Goal: Task Accomplishment & Management: Use online tool/utility

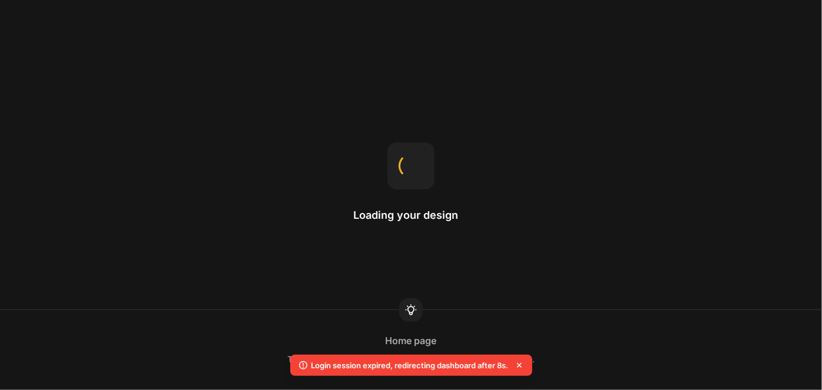
click at [524, 363] on icon at bounding box center [519, 366] width 12 height 12
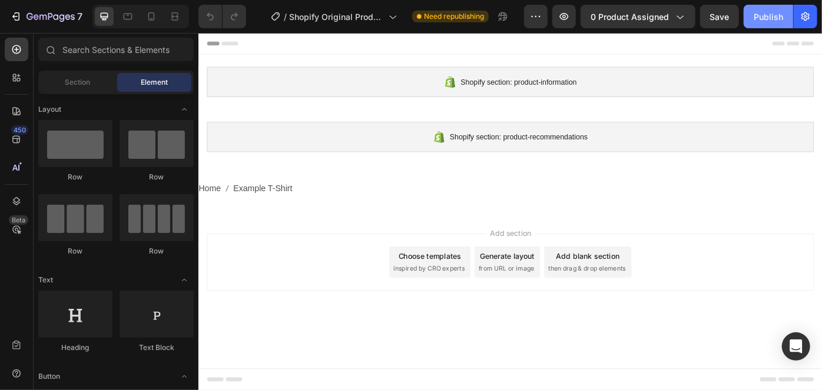
click at [785, 18] on button "Publish" at bounding box center [767, 17] width 49 height 24
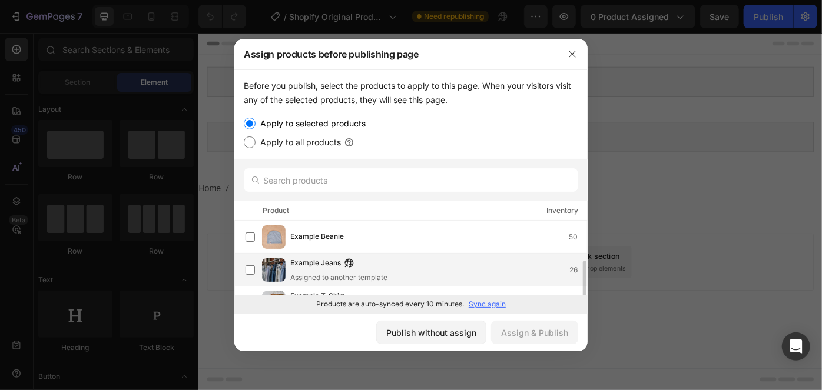
scroll to position [22, 0]
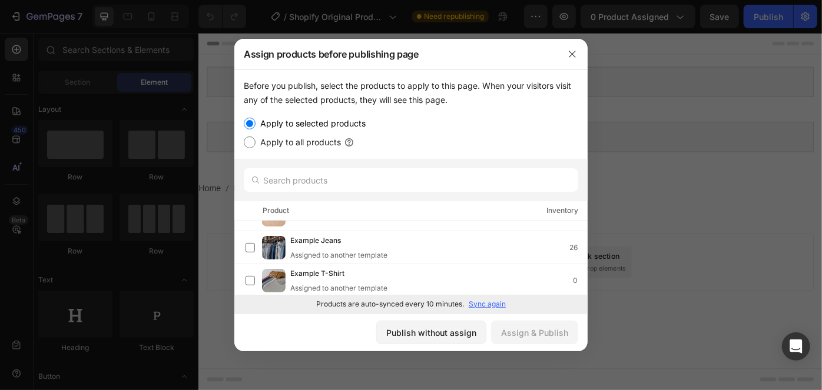
click at [312, 144] on label "Apply to all products" at bounding box center [297, 142] width 85 height 14
click at [255, 144] on input "Apply to all products" at bounding box center [250, 143] width 12 height 12
radio input "true"
click at [254, 127] on input "Apply to selected products" at bounding box center [250, 124] width 12 height 12
radio input "true"
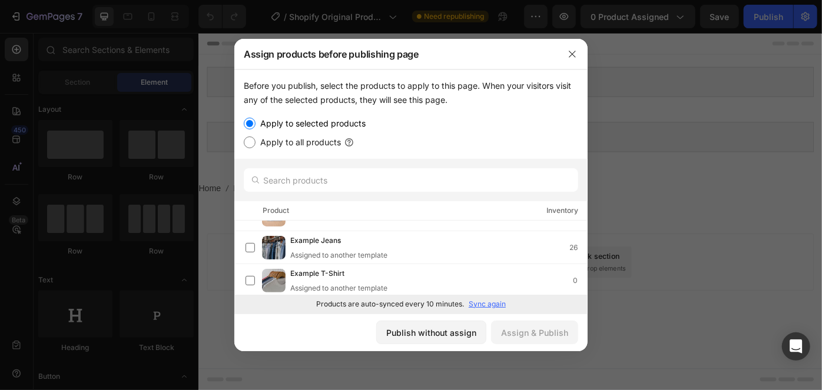
click at [259, 140] on label "Apply to all products" at bounding box center [297, 142] width 85 height 14
click at [255, 140] on input "Apply to all products" at bounding box center [250, 143] width 12 height 12
radio input "true"
click at [264, 119] on label "Apply to selected products" at bounding box center [310, 124] width 110 height 14
click at [255, 119] on input "Apply to selected products" at bounding box center [250, 124] width 12 height 12
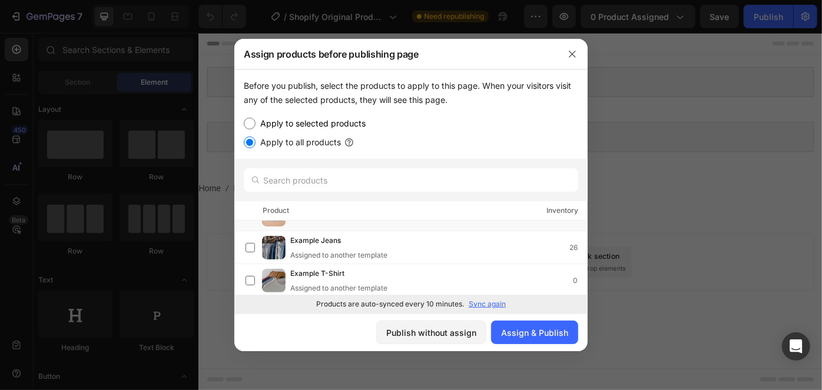
radio input "true"
click at [267, 141] on label "Apply to all products" at bounding box center [297, 142] width 85 height 14
click at [255, 141] on input "Apply to all products" at bounding box center [250, 143] width 12 height 12
radio input "true"
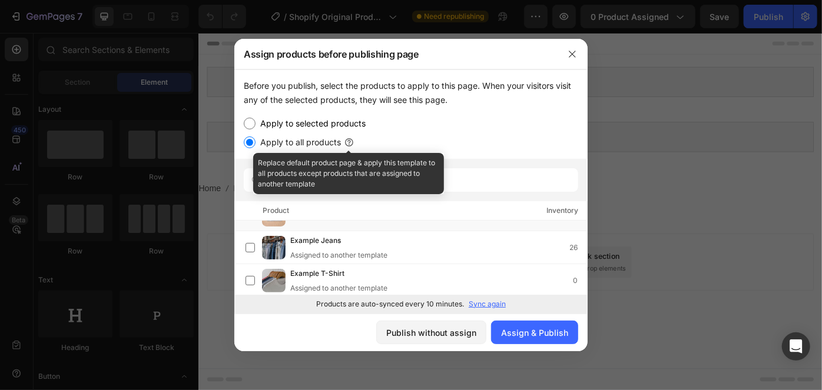
click at [348, 142] on icon at bounding box center [349, 143] width 12 height 12
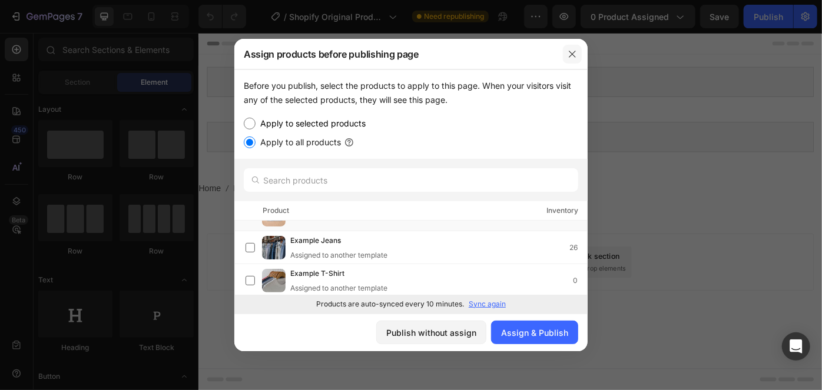
click at [578, 55] on button "button" at bounding box center [572, 54] width 19 height 19
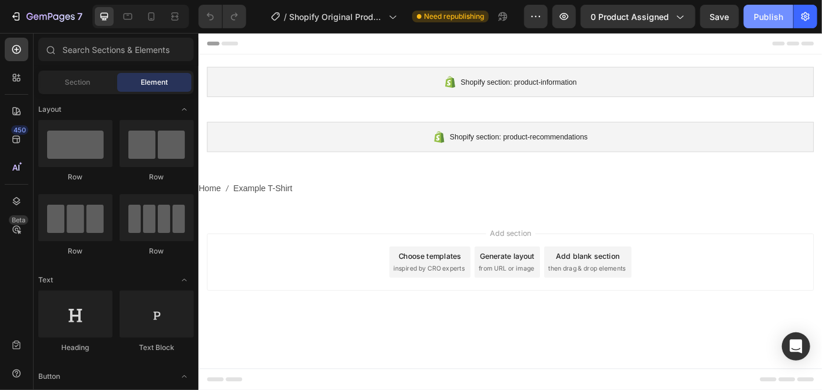
click at [783, 8] on button "Publish" at bounding box center [767, 17] width 49 height 24
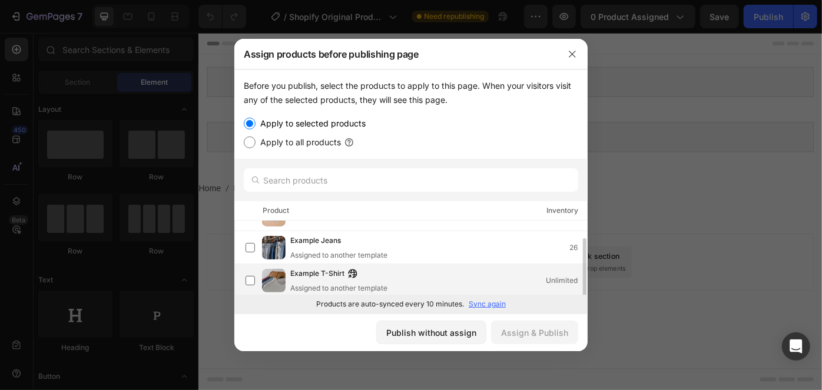
scroll to position [0, 0]
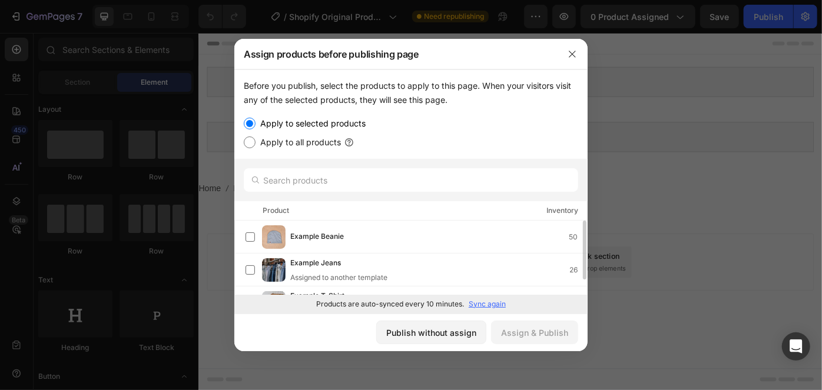
click at [317, 144] on label "Apply to all products" at bounding box center [297, 142] width 85 height 14
click at [255, 144] on input "Apply to all products" at bounding box center [250, 143] width 12 height 12
radio input "true"
click at [283, 147] on label "Apply to all products" at bounding box center [297, 142] width 85 height 14
click at [255, 147] on input "Apply to all products" at bounding box center [250, 143] width 12 height 12
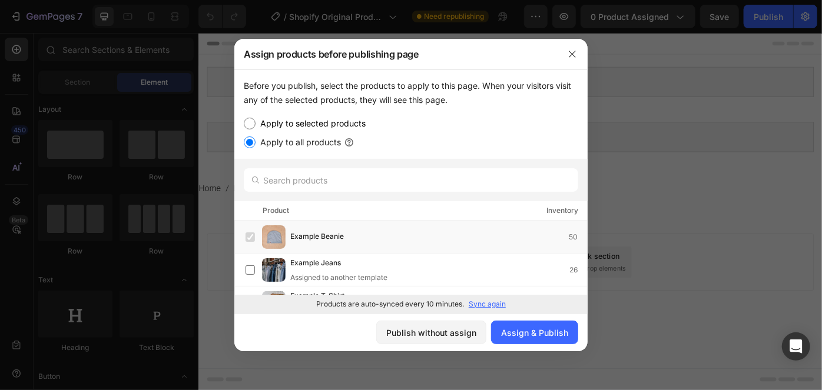
click at [304, 119] on label "Apply to selected products" at bounding box center [310, 124] width 110 height 14
click at [255, 119] on input "Apply to selected products" at bounding box center [250, 124] width 12 height 12
radio input "true"
click at [297, 144] on label "Apply to all products" at bounding box center [297, 142] width 85 height 14
click at [255, 144] on input "Apply to all products" at bounding box center [250, 143] width 12 height 12
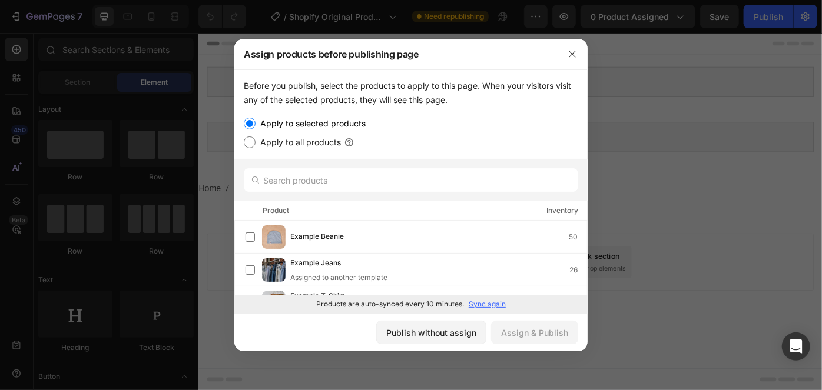
radio input "true"
click at [307, 121] on label "Apply to selected products" at bounding box center [310, 124] width 110 height 14
click at [255, 121] on input "Apply to selected products" at bounding box center [250, 124] width 12 height 12
radio input "true"
click at [304, 137] on label "Apply to all products" at bounding box center [297, 142] width 85 height 14
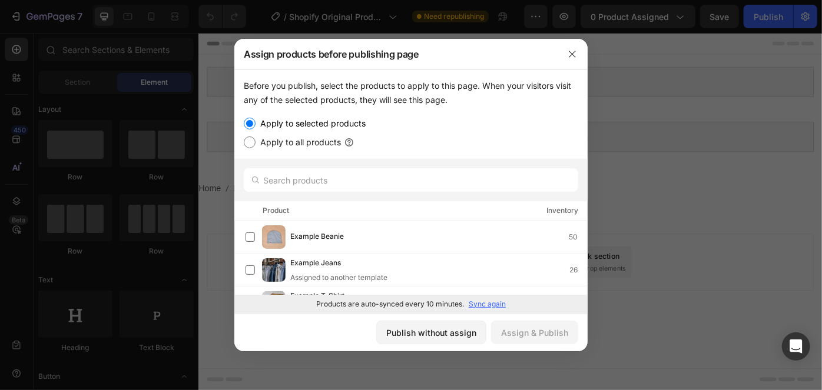
click at [255, 137] on input "Apply to all products" at bounding box center [250, 143] width 12 height 12
radio input "true"
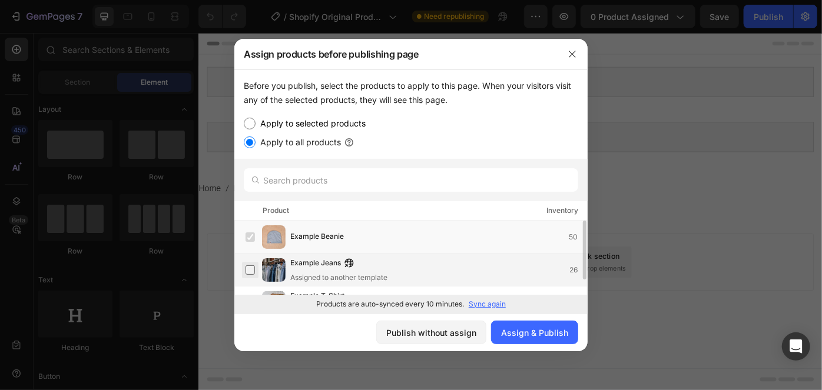
click at [248, 267] on label at bounding box center [249, 269] width 9 height 9
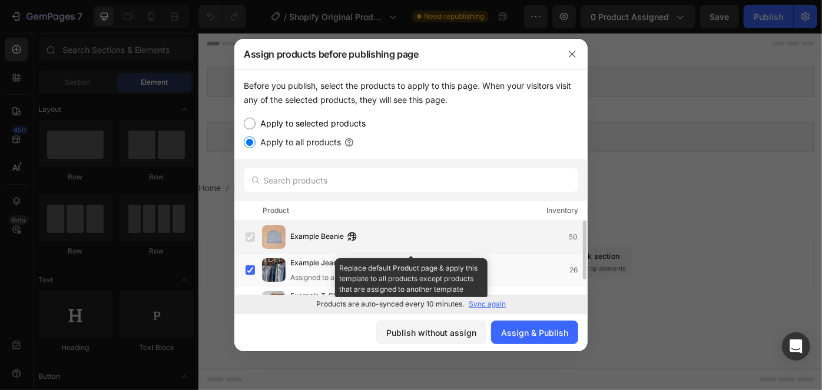
click at [252, 233] on label at bounding box center [249, 236] width 9 height 9
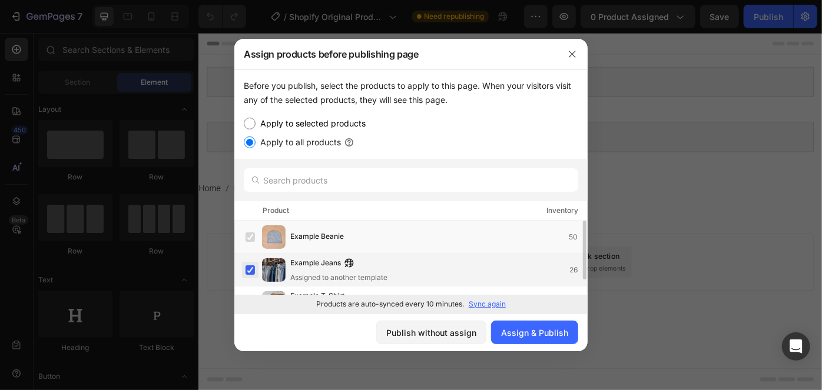
click at [245, 269] on label at bounding box center [249, 269] width 9 height 9
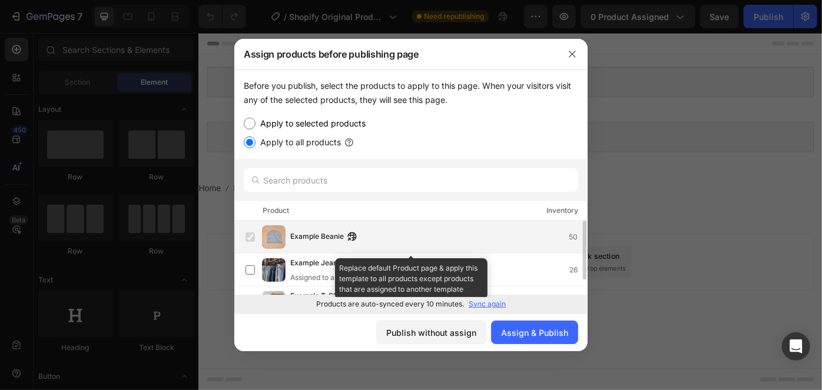
click at [348, 245] on div "Example Beanie 50" at bounding box center [415, 237] width 341 height 24
click at [488, 236] on div "Example Beanie 50" at bounding box center [438, 237] width 297 height 13
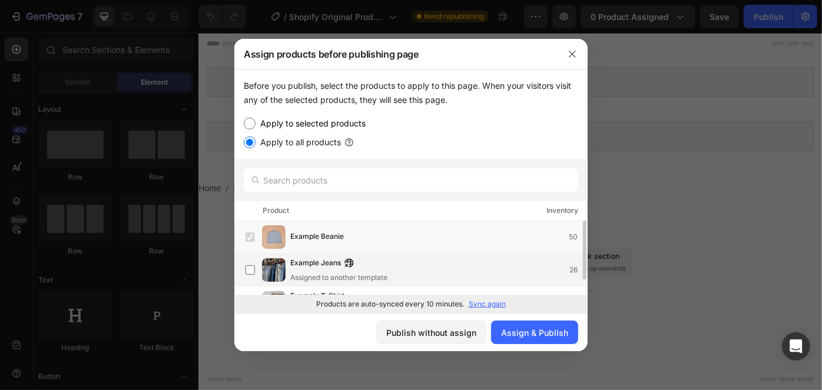
scroll to position [22, 0]
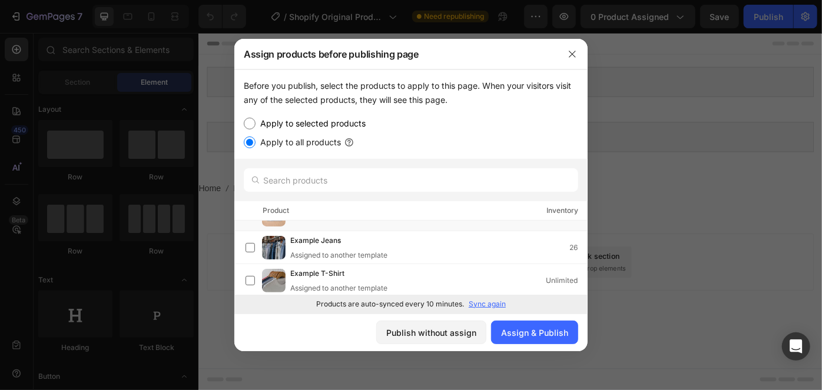
click at [485, 301] on p "Sync again" at bounding box center [486, 304] width 37 height 11
click at [384, 123] on div "Apply to selected products" at bounding box center [411, 124] width 334 height 14
click at [246, 124] on input "Apply to selected products" at bounding box center [250, 124] width 12 height 12
radio input "true"
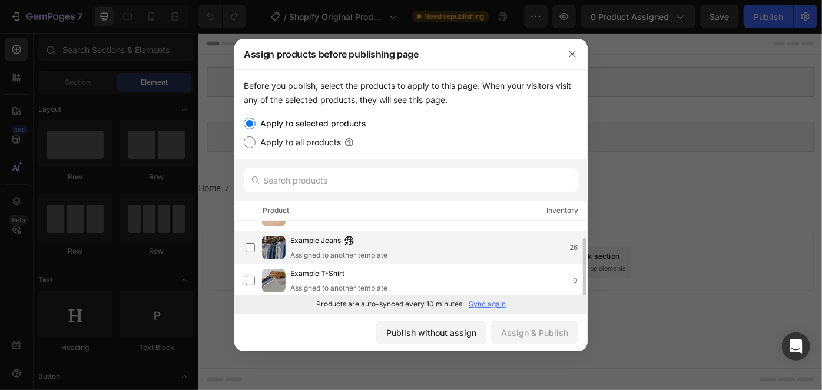
scroll to position [0, 0]
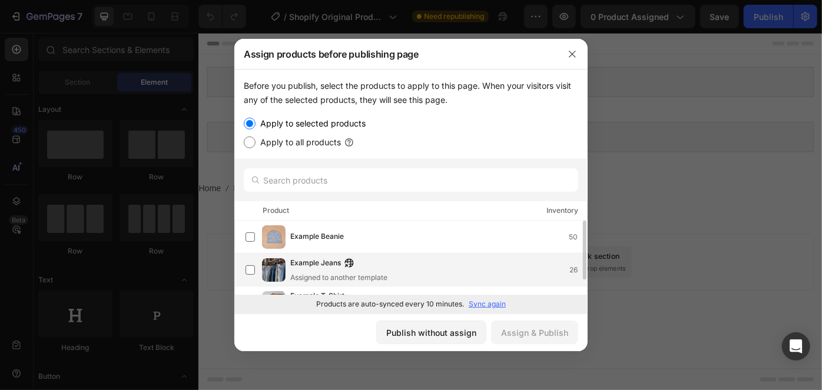
click at [447, 245] on div "Example Beanie 50" at bounding box center [415, 237] width 341 height 24
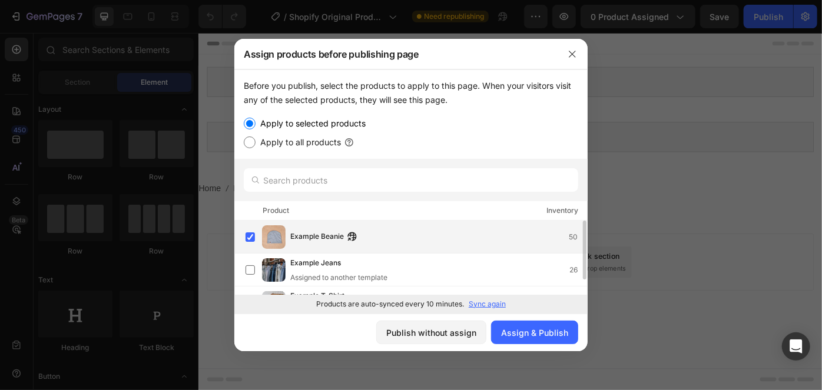
click at [433, 242] on div "Example Beanie 50" at bounding box center [438, 237] width 297 height 13
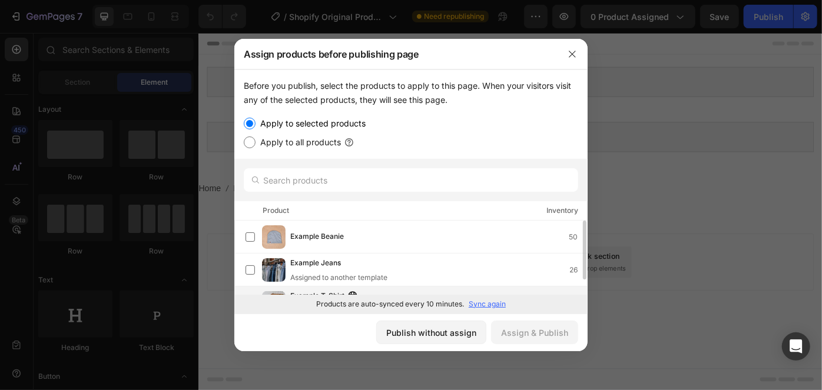
click at [478, 287] on div "Example T-Shirt Assigned to another template 0" at bounding box center [410, 303] width 353 height 33
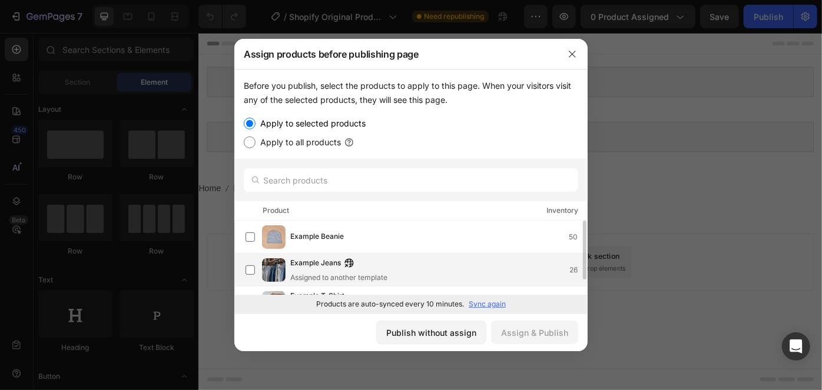
click at [444, 272] on div "Example Jeans Assigned to another template 26" at bounding box center [438, 270] width 297 height 26
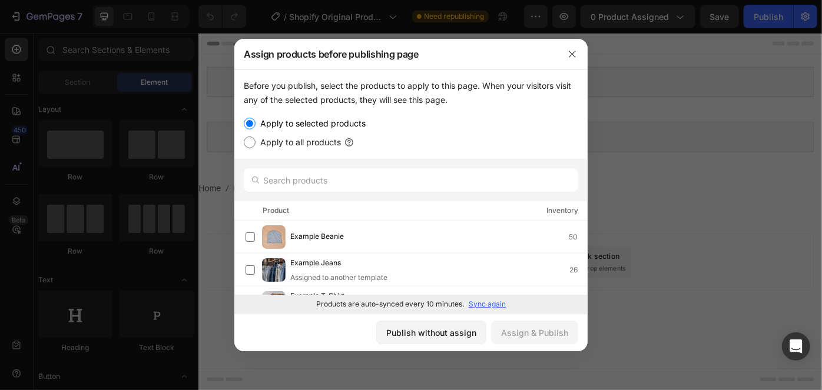
click at [316, 145] on label "Apply to all products" at bounding box center [297, 142] width 85 height 14
click at [255, 145] on input "Apply to all products" at bounding box center [250, 143] width 12 height 12
radio input "true"
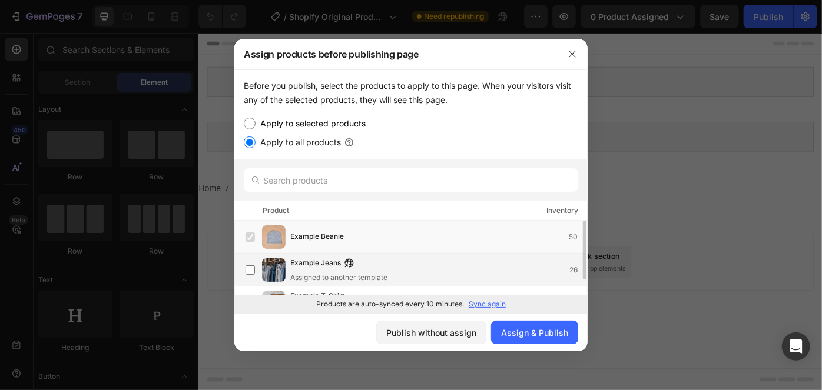
scroll to position [22, 0]
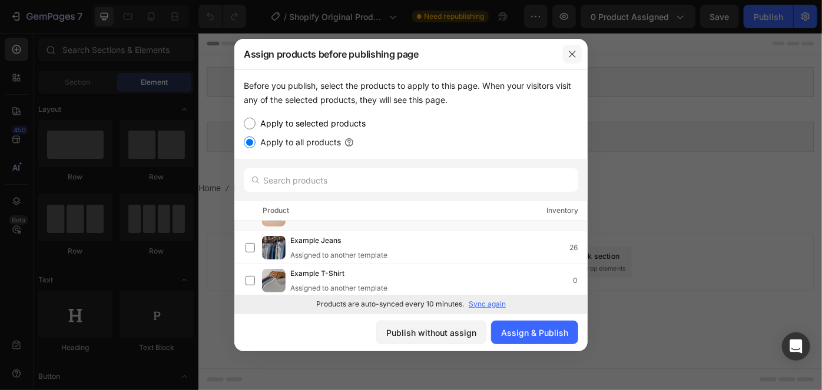
click at [572, 52] on icon "button" at bounding box center [571, 53] width 9 height 9
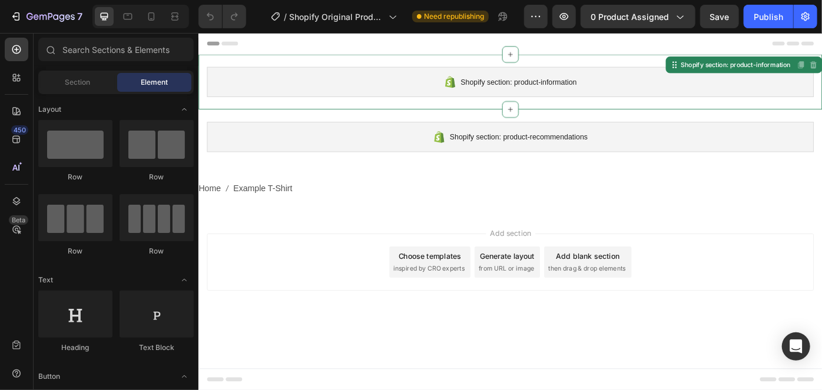
click at [403, 85] on div "Shopify section: product-information" at bounding box center [550, 88] width 687 height 34
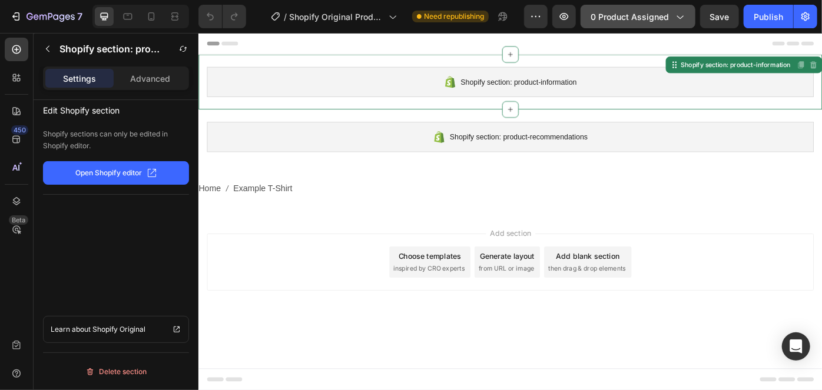
click at [639, 15] on span "0 product assigned" at bounding box center [629, 17] width 78 height 12
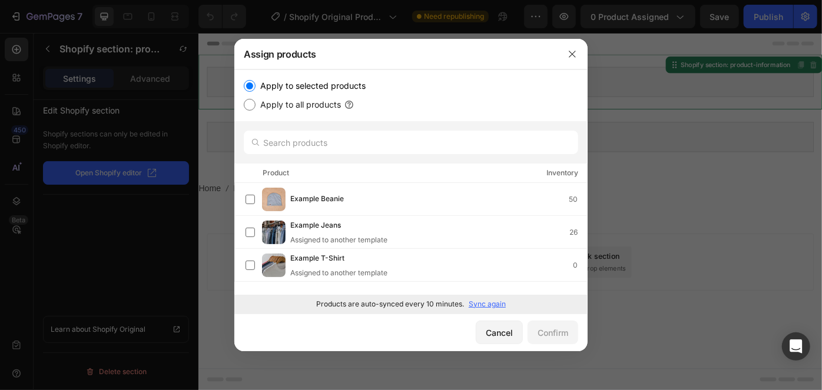
click at [283, 101] on label "Apply to all products" at bounding box center [297, 105] width 85 height 14
click at [255, 101] on input "Apply to all products" at bounding box center [250, 105] width 12 height 12
radio input "true"
